Goal: Task Accomplishment & Management: Manage account settings

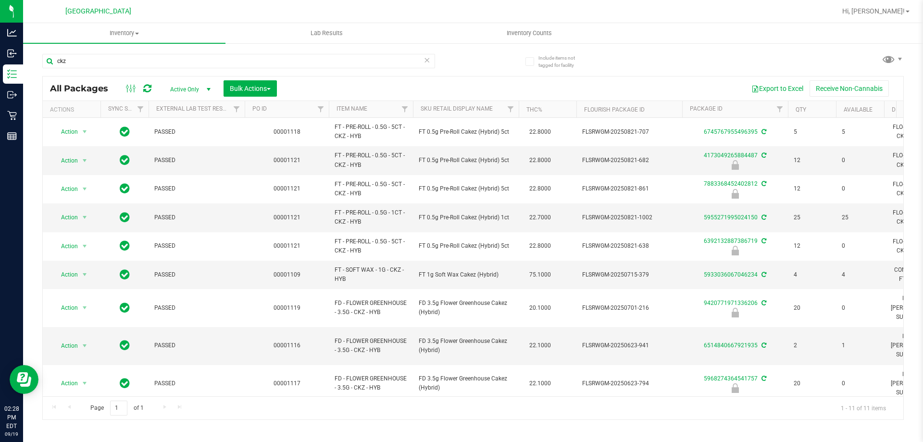
scroll to position [42, 0]
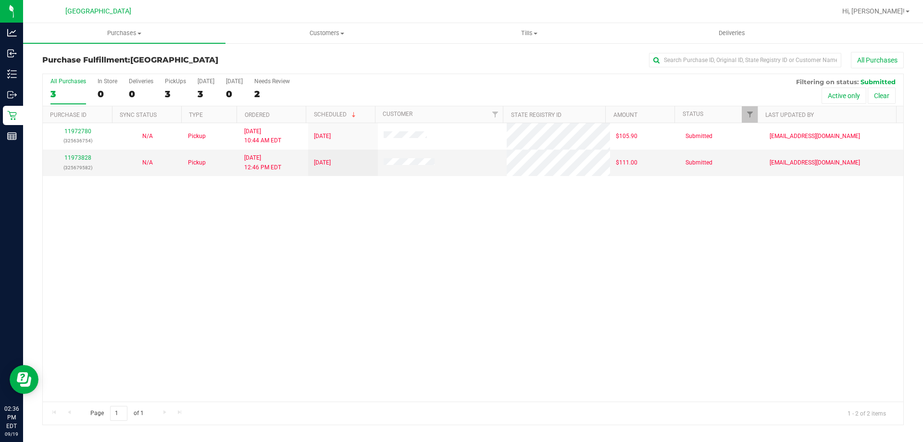
click at [354, 67] on div "All Purchases" at bounding box center [616, 60] width 574 height 16
click at [405, 83] on div "All Purchases 3 In Store 0 Deliveries 0 PickUps 3 Today 3 Tomorrow 0 Needs Revi…" at bounding box center [473, 90] width 860 height 32
click at [256, 53] on div "Purchase Fulfillment: Palm Bay WC All Purchases" at bounding box center [472, 62] width 861 height 21
click at [308, 48] on div "Purchase Fulfillment: Palm Bay WC All Purchases All Purchases 3 In Store 0 Deli…" at bounding box center [472, 238] width 899 height 392
click at [335, 71] on div "Purchase Fulfillment: Palm Bay WC All Purchases" at bounding box center [472, 62] width 861 height 21
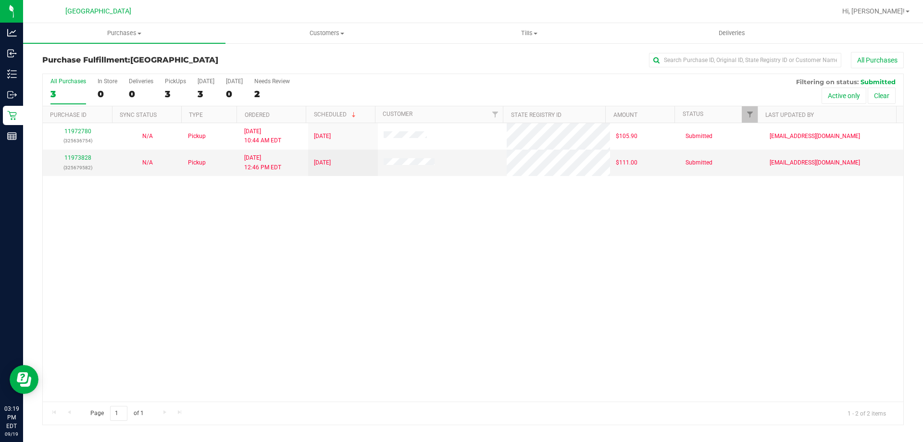
click at [398, 65] on div "All Purchases" at bounding box center [616, 60] width 574 height 16
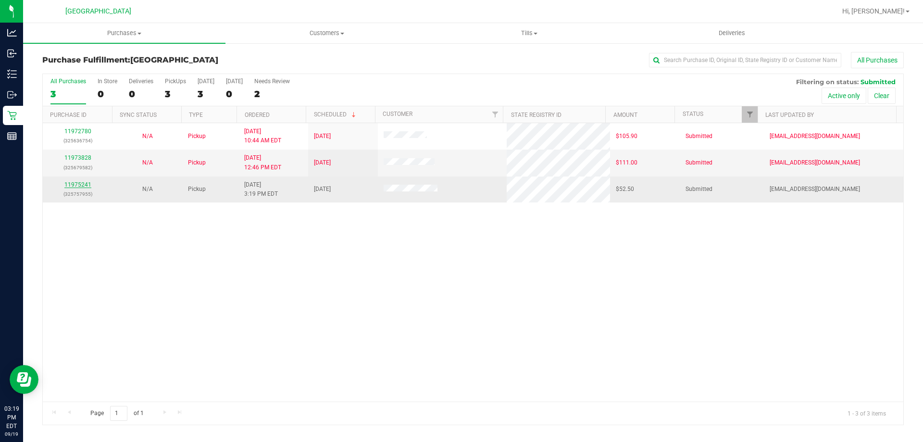
click at [75, 186] on link "11975241" at bounding box center [77, 184] width 27 height 7
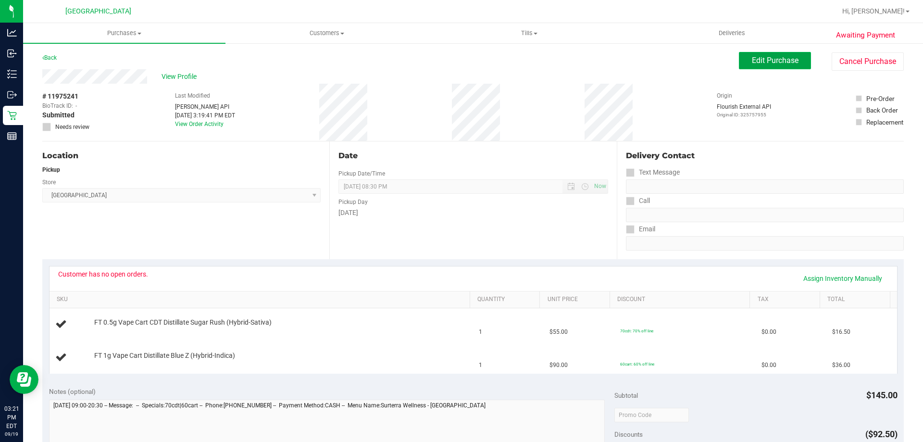
click at [740, 58] on button "Edit Purchase" at bounding box center [774, 60] width 72 height 17
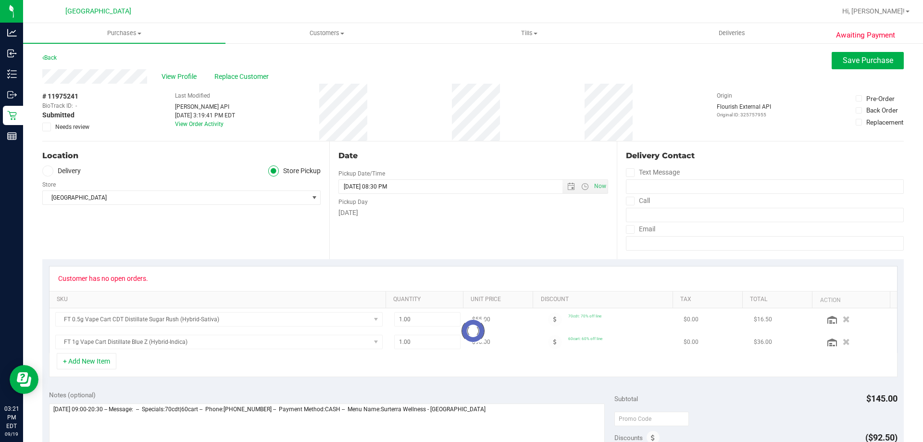
click at [43, 128] on span at bounding box center [46, 127] width 9 height 9
click at [0, 0] on input "Needs review" at bounding box center [0, 0] width 0 height 0
click at [837, 66] on button "Save Purchase" at bounding box center [867, 60] width 72 height 17
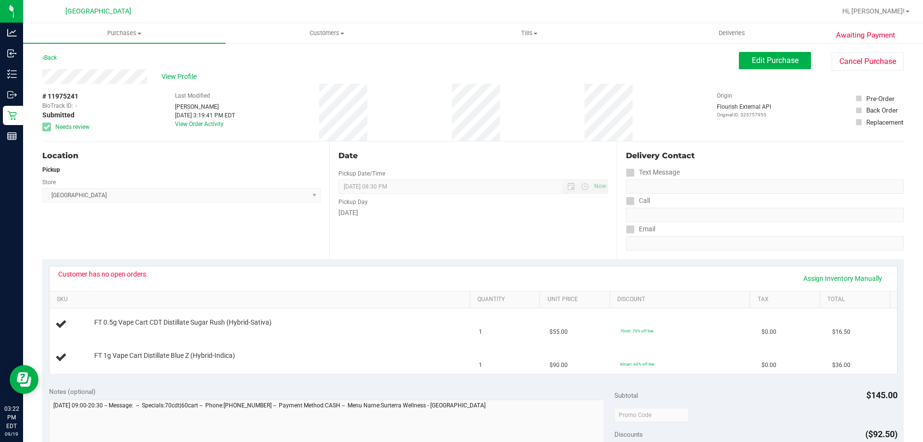
click at [159, 146] on div "Location Pickup Store Palm Bay WC Select Store Bonita Springs WC Boynton Beach …" at bounding box center [185, 200] width 287 height 118
click at [171, 76] on span "View Profile" at bounding box center [180, 77] width 38 height 10
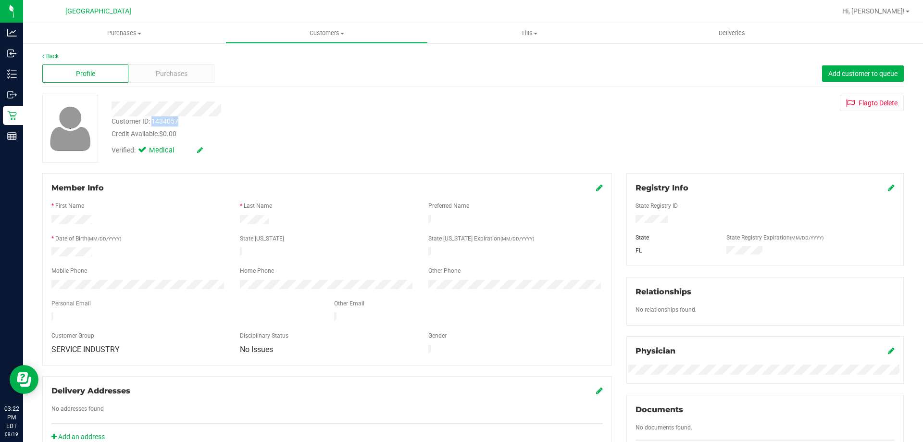
drag, startPoint x: 187, startPoint y: 121, endPoint x: 151, endPoint y: 123, distance: 35.6
click at [151, 123] on div "Customer ID: 1434057 Credit Available: $0.00" at bounding box center [323, 127] width 438 height 23
copy div "1434057"
click at [188, 80] on div "Purchases" at bounding box center [171, 73] width 86 height 18
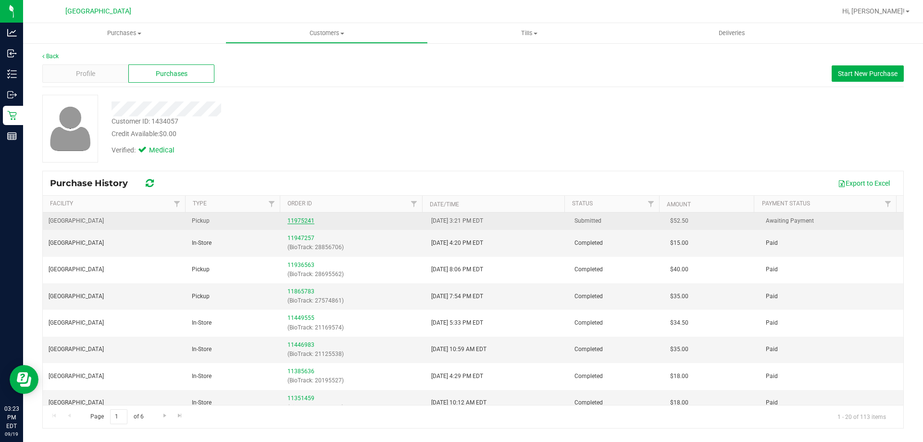
click at [304, 218] on link "11975241" at bounding box center [300, 220] width 27 height 7
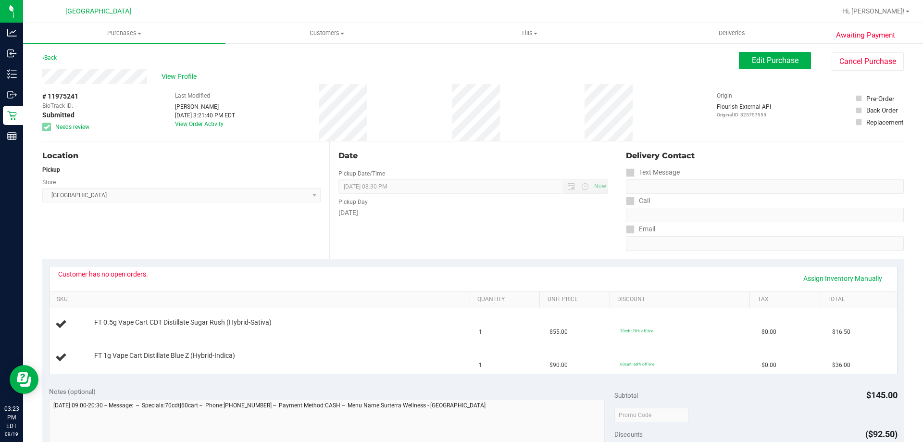
click at [661, 50] on div "Awaiting Payment Back Edit Purchase Cancel Purchase View Profile # 11975241 Bio…" at bounding box center [472, 418] width 899 height 753
click at [152, 30] on span "Purchases" at bounding box center [124, 33] width 202 height 9
click at [145, 64] on li "Fulfillment" at bounding box center [124, 70] width 202 height 12
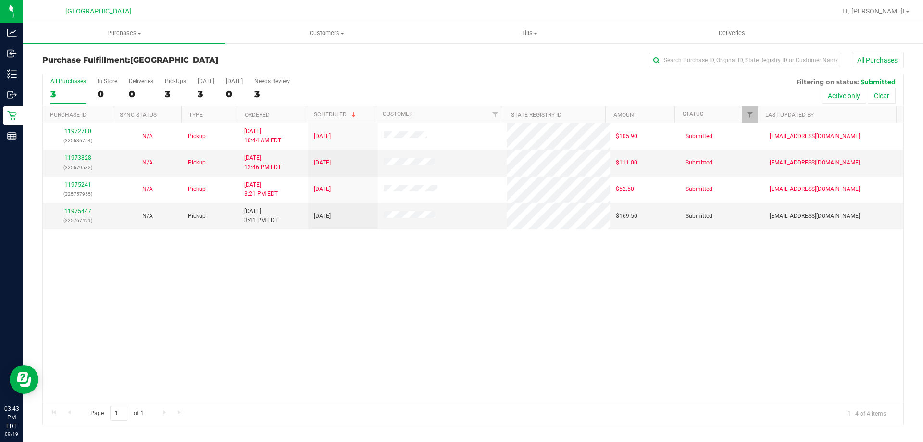
click at [469, 68] on div "All Purchases" at bounding box center [616, 60] width 574 height 16
click at [76, 210] on link "11975556" at bounding box center [77, 211] width 27 height 7
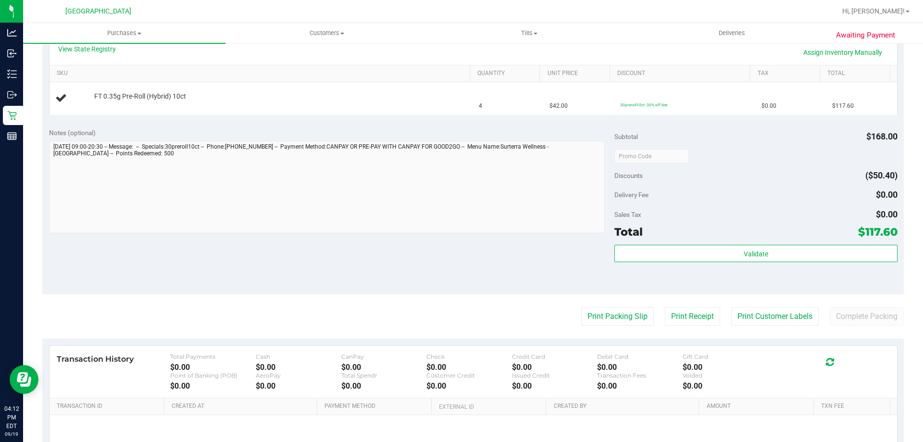
scroll to position [321, 0]
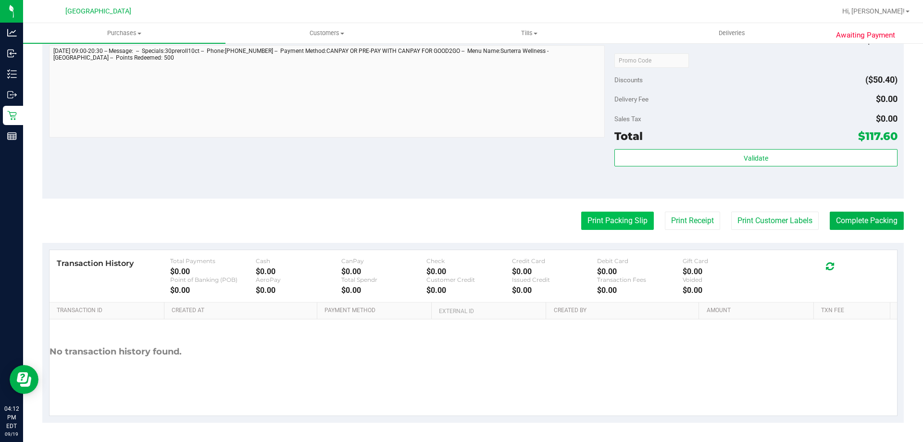
click at [611, 212] on button "Print Packing Slip" at bounding box center [617, 220] width 73 height 18
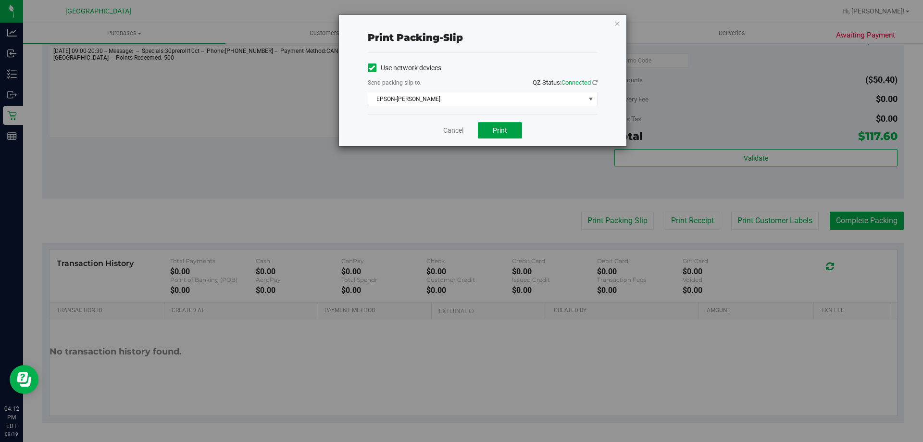
click at [483, 129] on button "Print" at bounding box center [500, 130] width 44 height 16
click at [451, 128] on link "Cancel" at bounding box center [453, 130] width 20 height 10
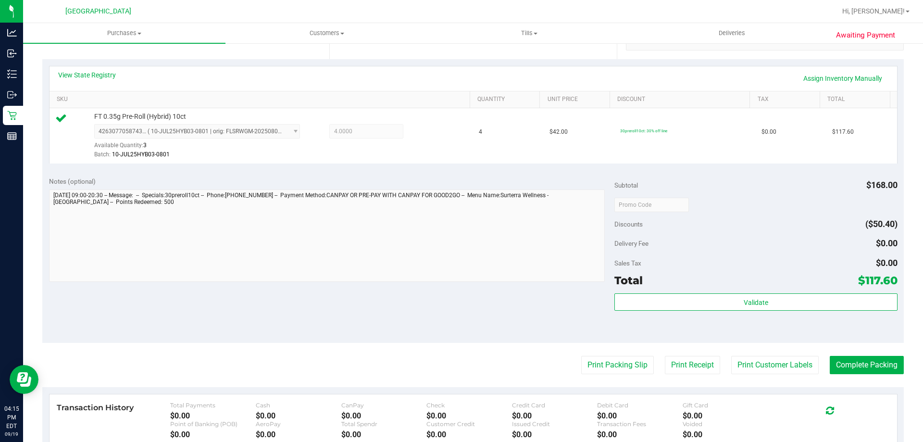
scroll to position [200, 0]
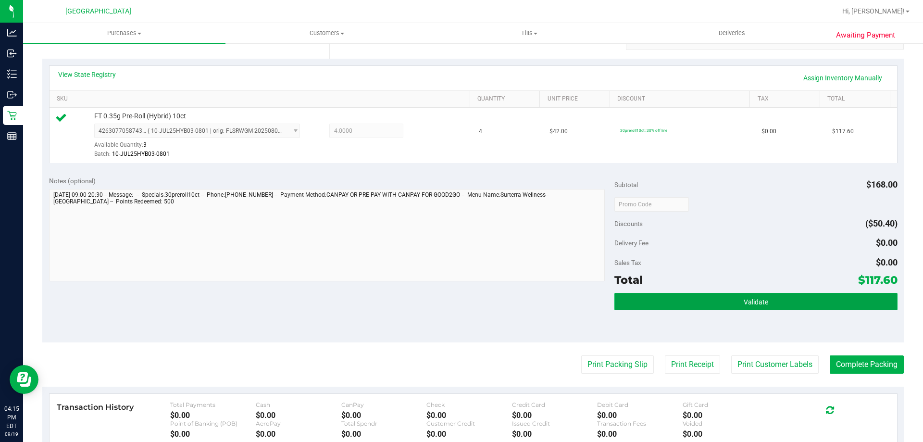
click at [743, 298] on span "Validate" at bounding box center [755, 302] width 25 height 8
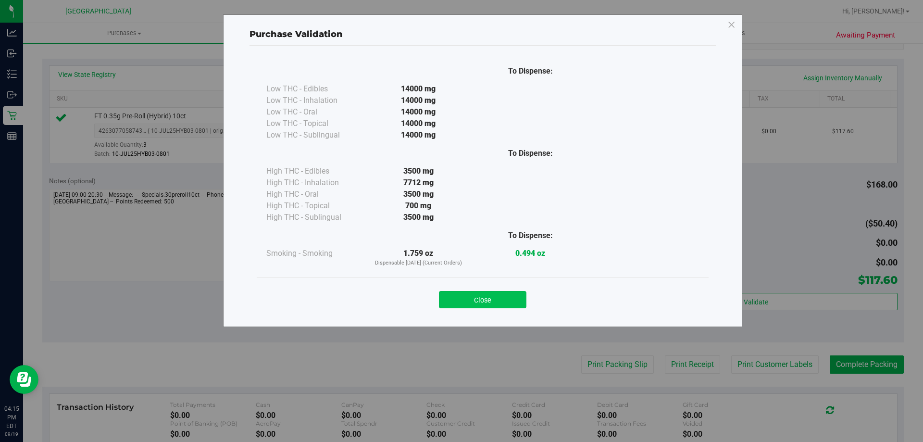
click at [485, 304] on button "Close" at bounding box center [482, 299] width 87 height 17
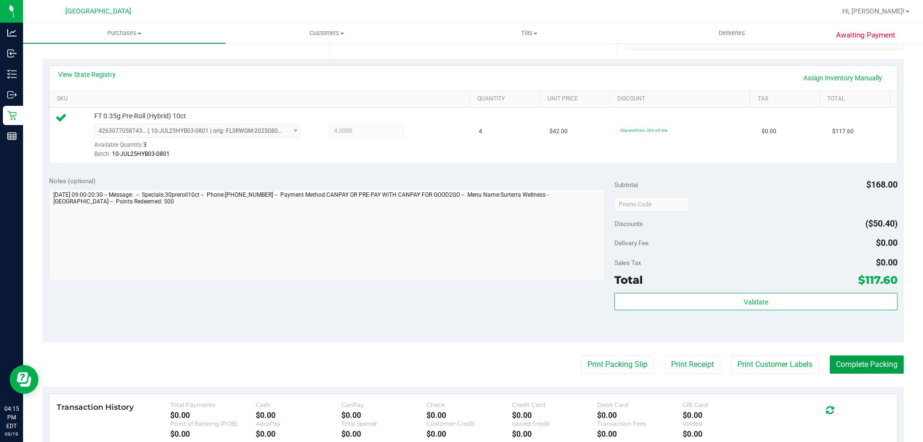
click at [838, 357] on button "Complete Packing" at bounding box center [866, 364] width 74 height 18
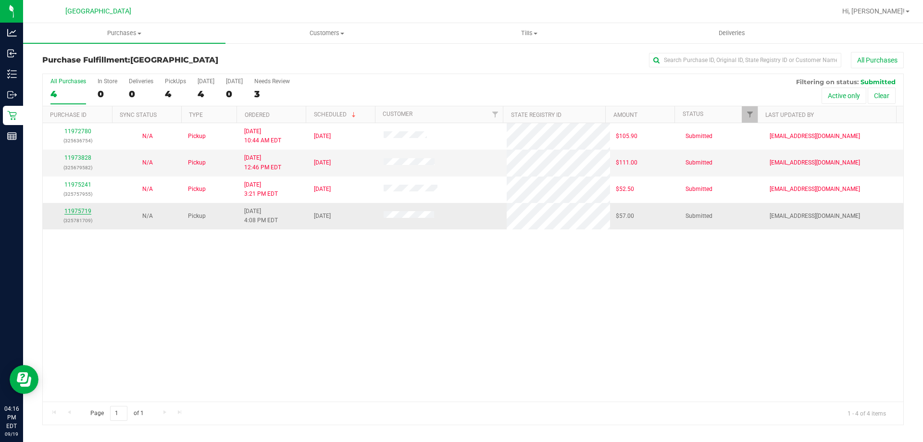
click at [79, 210] on link "11975719" at bounding box center [77, 211] width 27 height 7
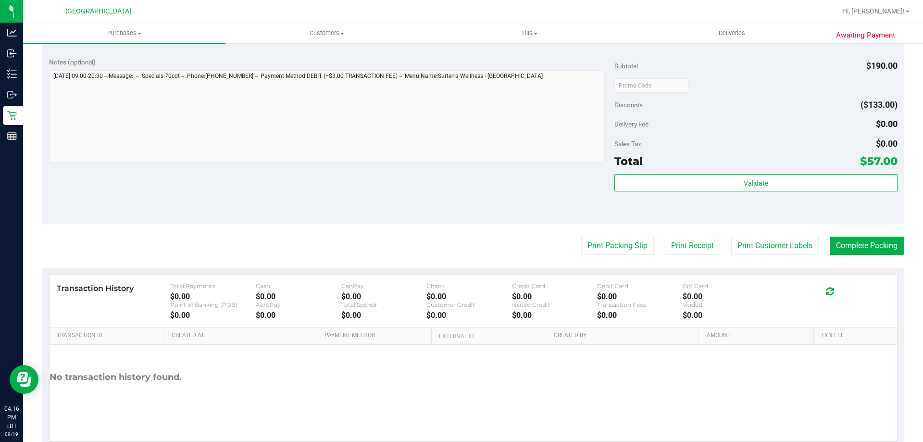
scroll to position [337, 0]
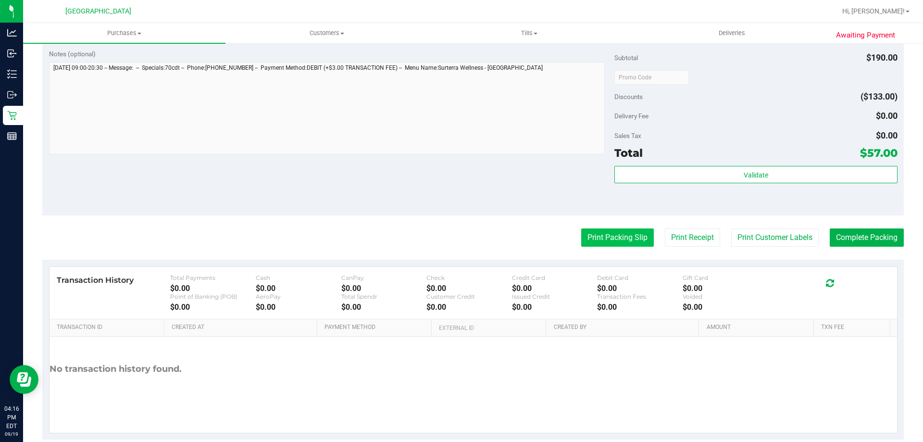
click at [600, 239] on button "Print Packing Slip" at bounding box center [617, 237] width 73 height 18
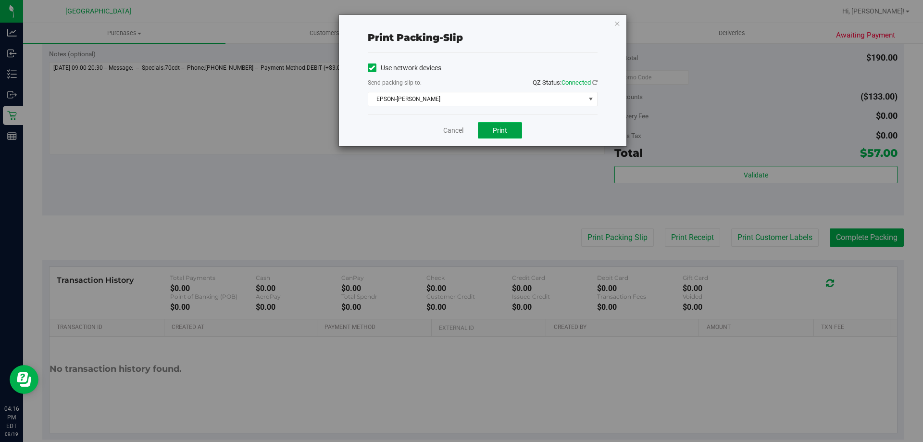
click at [486, 129] on button "Print" at bounding box center [500, 130] width 44 height 16
click at [499, 132] on span "Print" at bounding box center [499, 130] width 14 height 8
click at [447, 124] on div "Cancel Print" at bounding box center [483, 130] width 230 height 32
drag, startPoint x: 454, startPoint y: 132, endPoint x: 360, endPoint y: 118, distance: 95.2
click at [454, 132] on link "Cancel" at bounding box center [453, 130] width 20 height 10
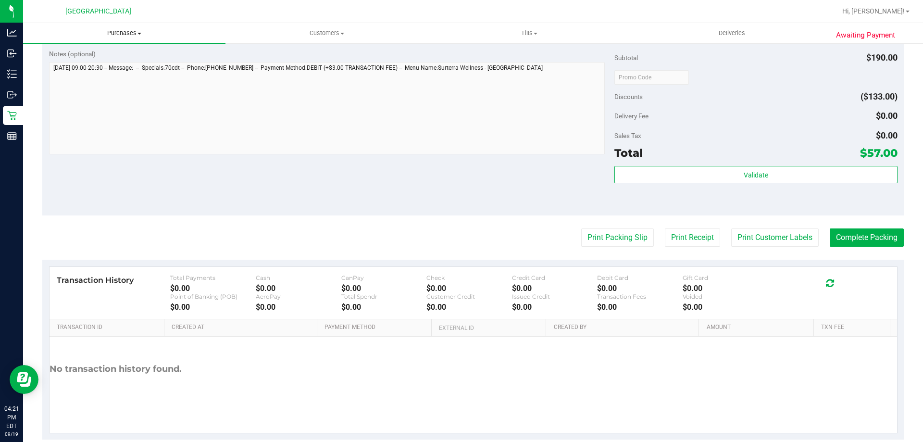
click at [123, 30] on span "Purchases" at bounding box center [124, 33] width 202 height 9
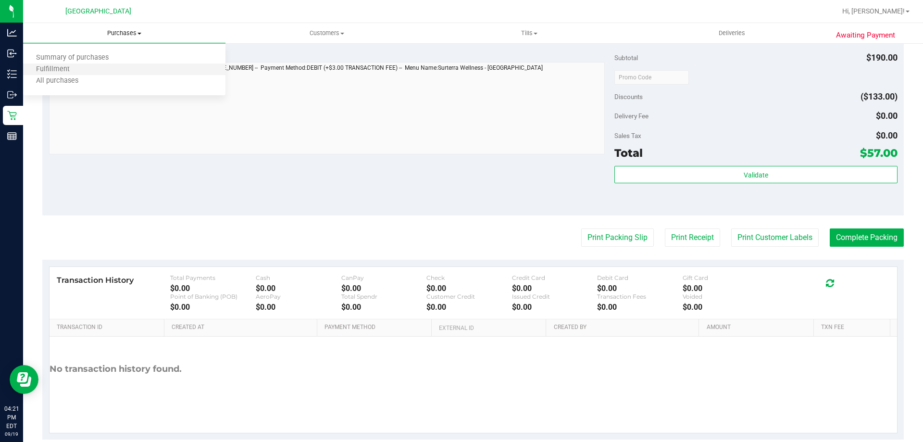
click at [110, 67] on li "Fulfillment" at bounding box center [124, 70] width 202 height 12
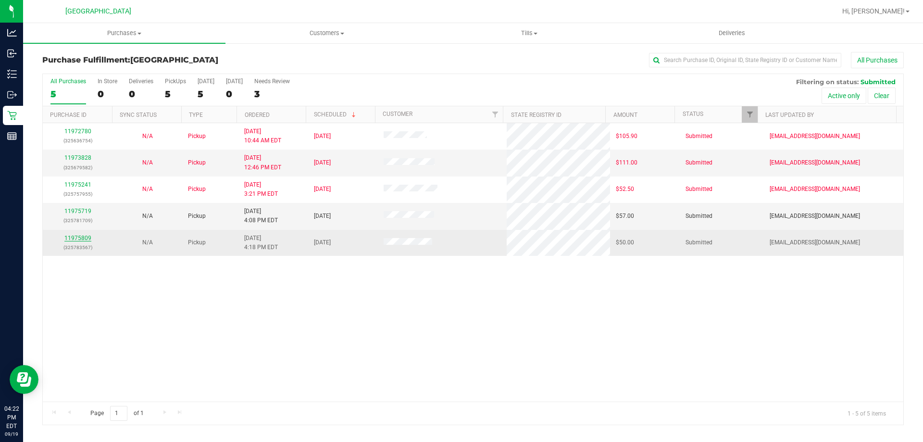
click at [81, 236] on link "11975809" at bounding box center [77, 237] width 27 height 7
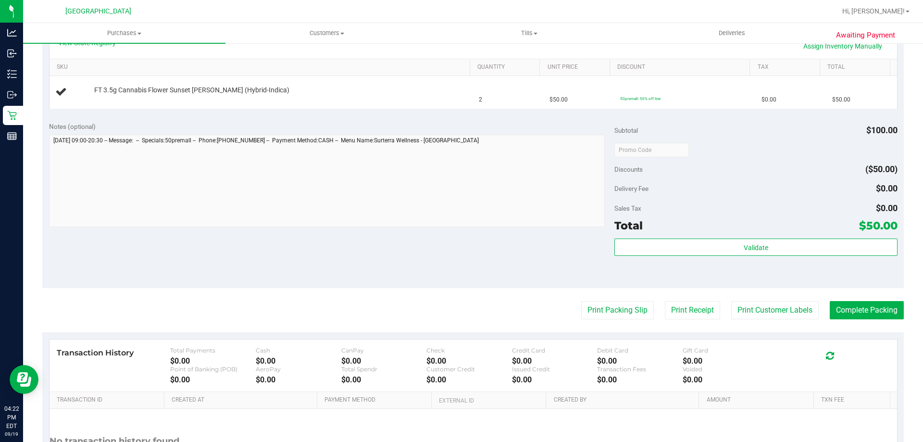
scroll to position [234, 0]
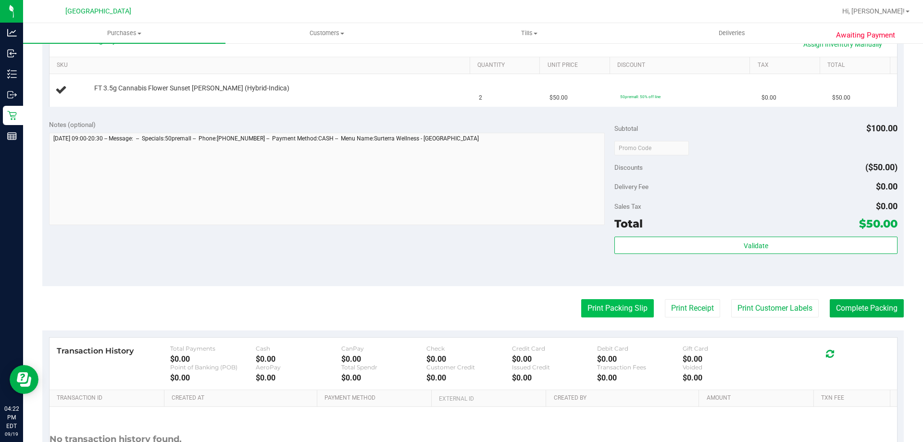
click at [614, 308] on button "Print Packing Slip" at bounding box center [617, 308] width 73 height 18
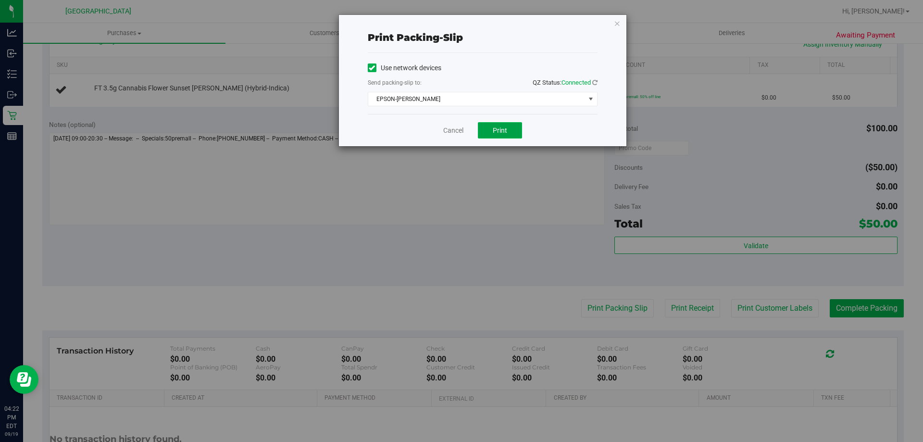
click at [494, 131] on span "Print" at bounding box center [499, 130] width 14 height 8
click at [454, 134] on link "Cancel" at bounding box center [453, 130] width 20 height 10
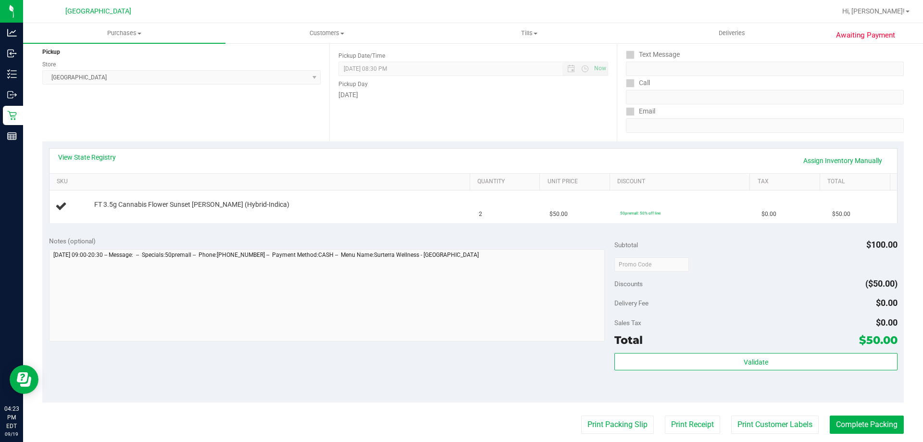
scroll to position [116, 0]
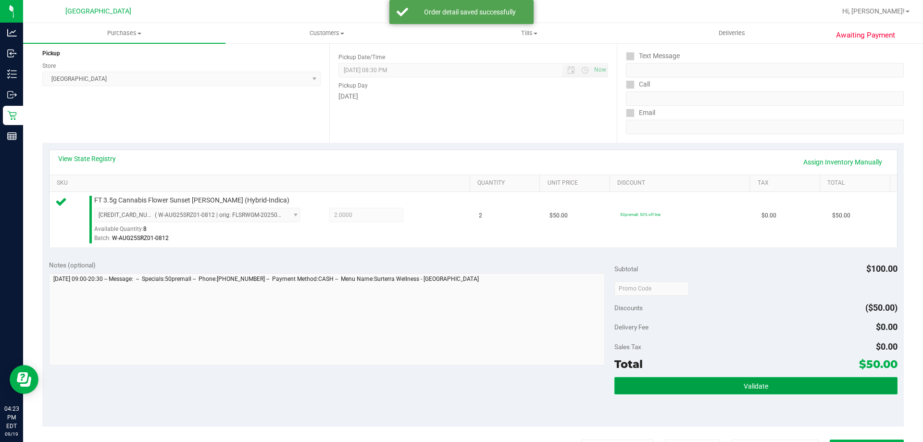
click at [704, 384] on button "Validate" at bounding box center [755, 385] width 283 height 17
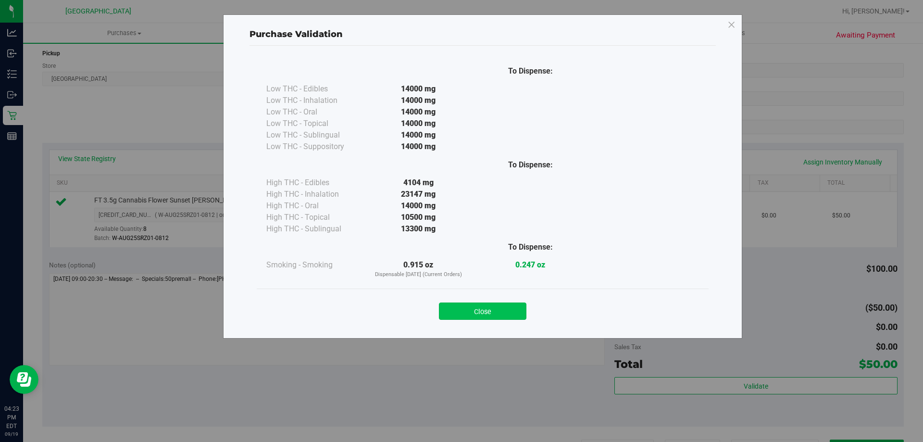
click at [463, 312] on button "Close" at bounding box center [482, 310] width 87 height 17
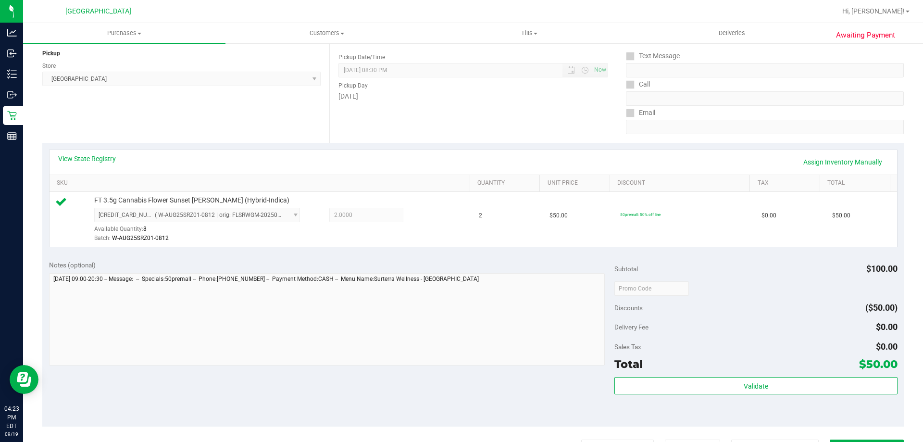
scroll to position [344, 0]
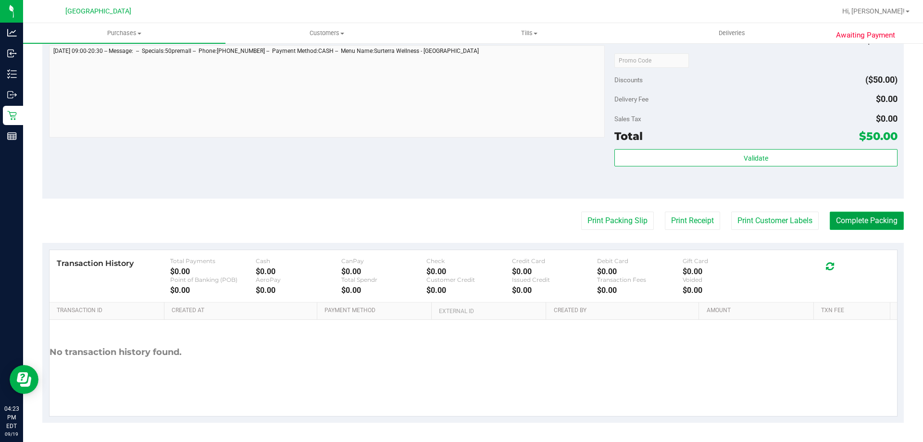
click at [840, 214] on button "Complete Packing" at bounding box center [866, 220] width 74 height 18
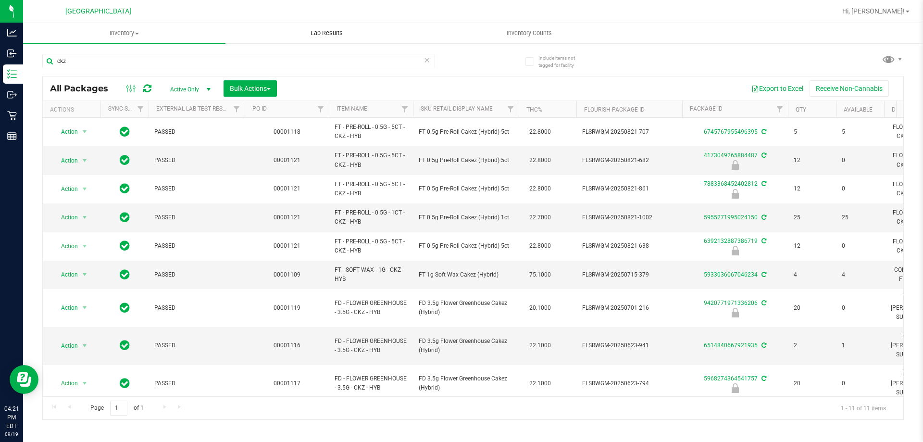
scroll to position [42, 0]
